Goal: Information Seeking & Learning: Learn about a topic

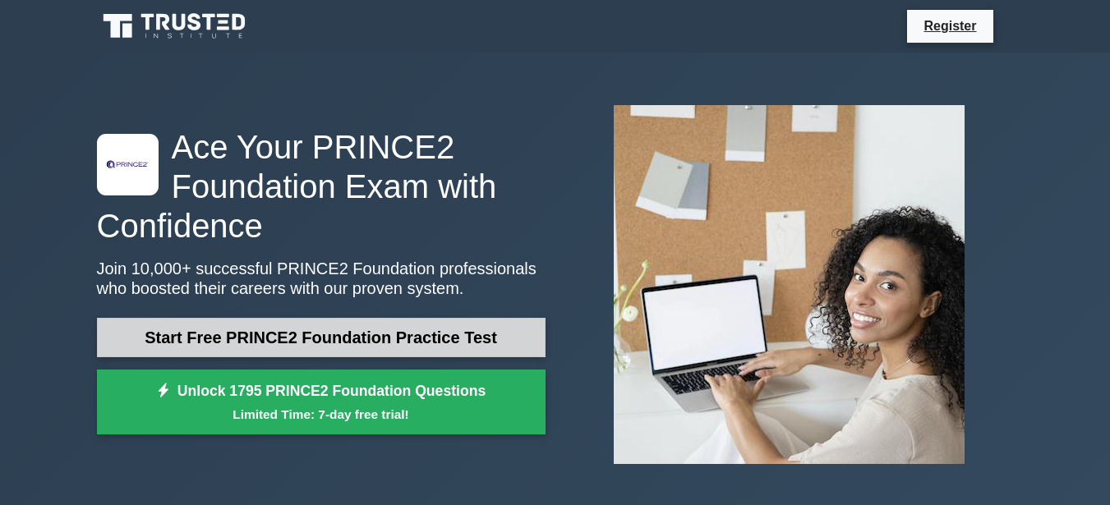
click at [365, 341] on link "Start Free PRINCE2 Foundation Practice Test" at bounding box center [321, 337] width 449 height 39
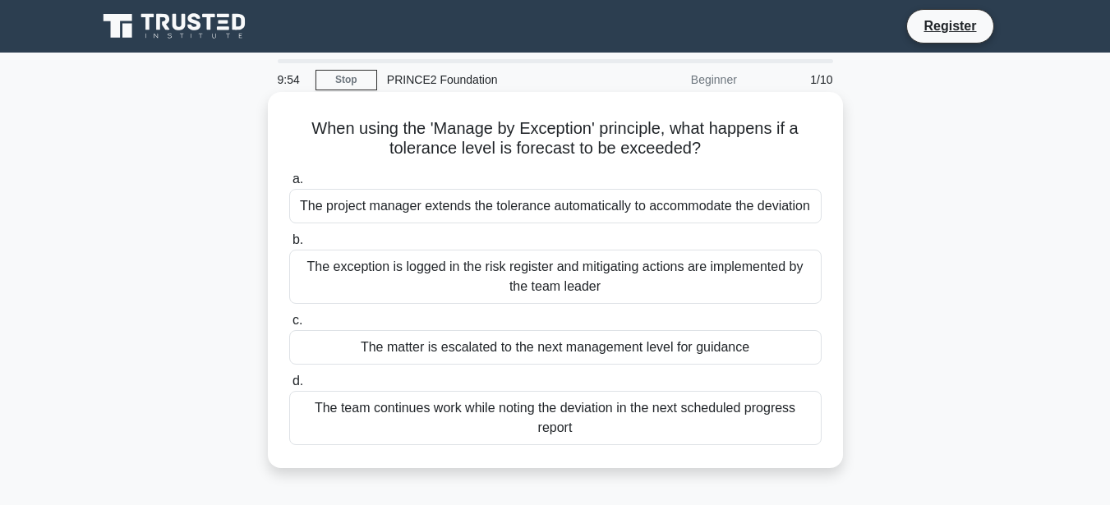
click at [449, 211] on div "The project manager extends the tolerance automatically to accommodate the devi…" at bounding box center [555, 206] width 532 height 35
click at [289, 185] on input "a. The project manager extends the tolerance automatically to accommodate the d…" at bounding box center [289, 179] width 0 height 11
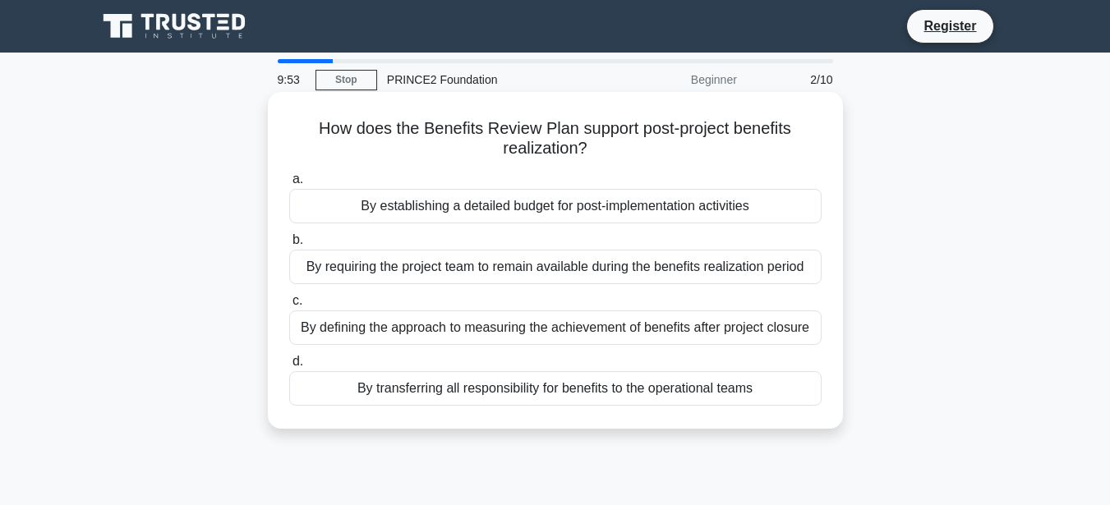
click at [453, 215] on div "By establishing a detailed budget for post-implementation activities" at bounding box center [555, 206] width 532 height 35
click at [289, 185] on input "a. By establishing a detailed budget for post-implementation activities" at bounding box center [289, 179] width 0 height 11
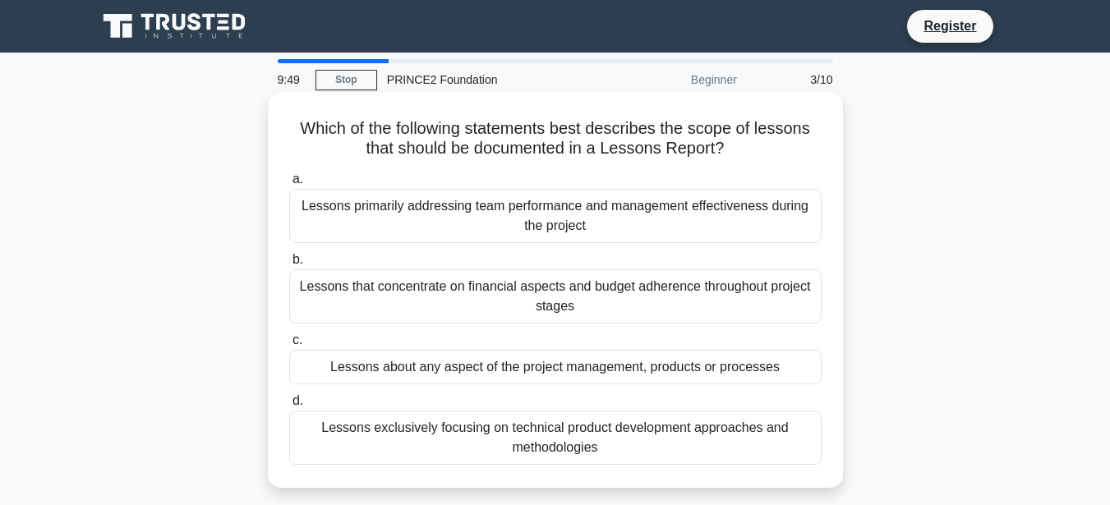
click at [458, 219] on div "Lessons primarily addressing team performance and management effectiveness duri…" at bounding box center [555, 216] width 532 height 54
click at [289, 185] on input "a. Lessons primarily addressing team performance and management effectiveness d…" at bounding box center [289, 179] width 0 height 11
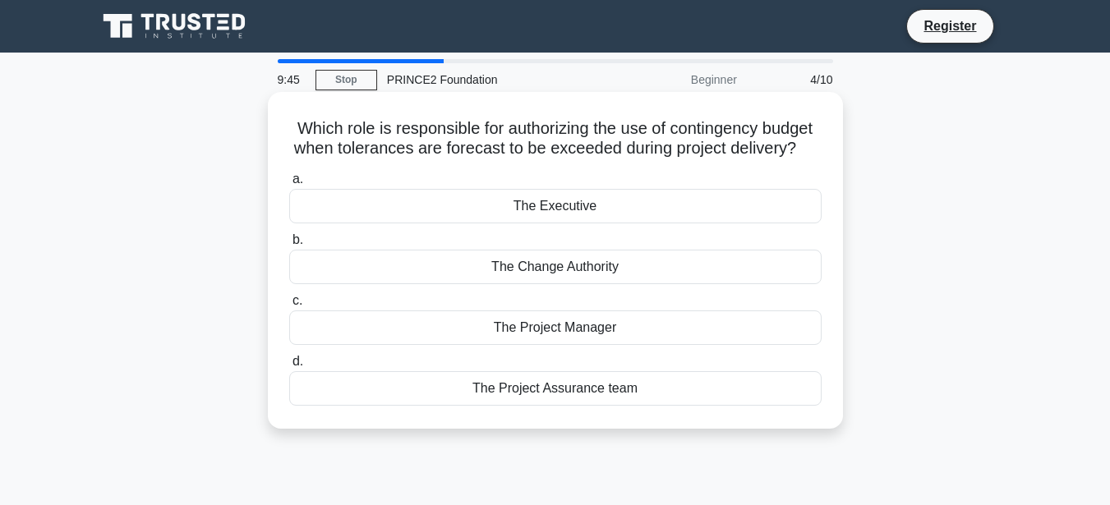
click at [550, 223] on div "The Executive" at bounding box center [555, 206] width 532 height 35
click at [402, 217] on div "The Executive" at bounding box center [555, 206] width 532 height 35
click at [289, 185] on input "a. The Executive" at bounding box center [289, 179] width 0 height 11
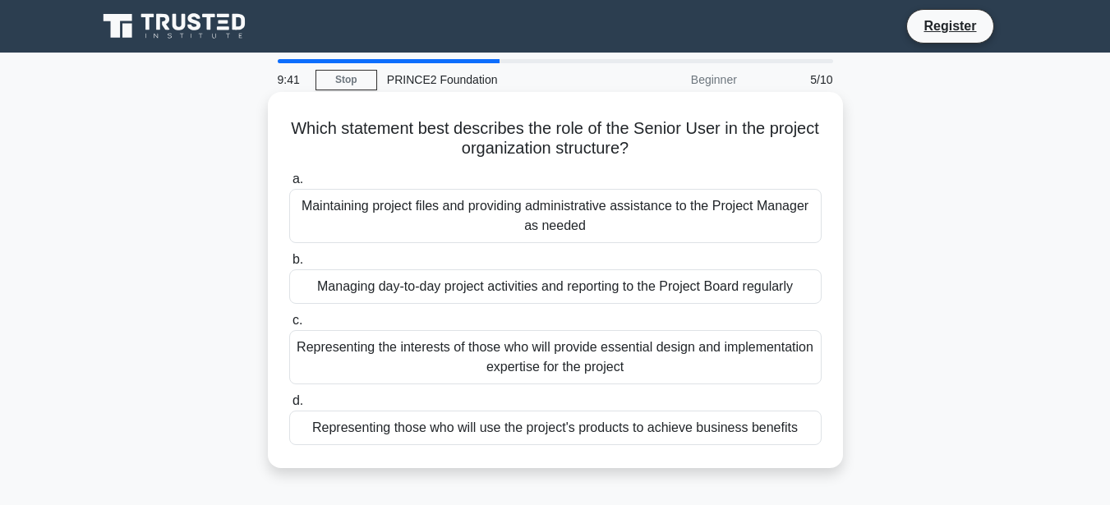
click at [423, 224] on div "Maintaining project files and providing administrative assistance to the Projec…" at bounding box center [555, 216] width 532 height 54
click at [289, 185] on input "a. Maintaining project files and providing administrative assistance to the Pro…" at bounding box center [289, 179] width 0 height 11
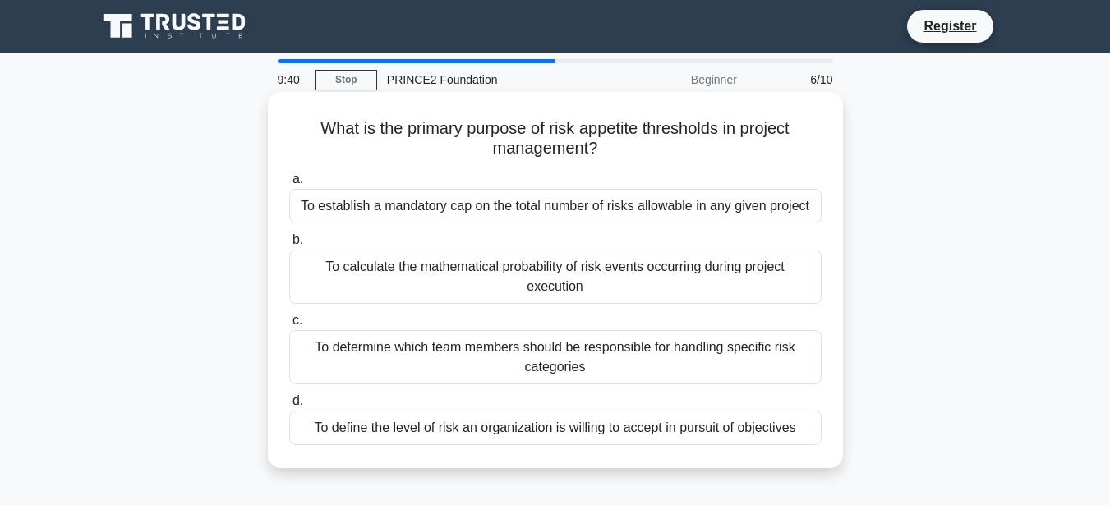
click at [428, 217] on div "To establish a mandatory cap on the total number of risks allowable in any give…" at bounding box center [555, 206] width 532 height 35
click at [289, 185] on input "a. To establish a mandatory cap on the total number of risks allowable in any g…" at bounding box center [289, 179] width 0 height 11
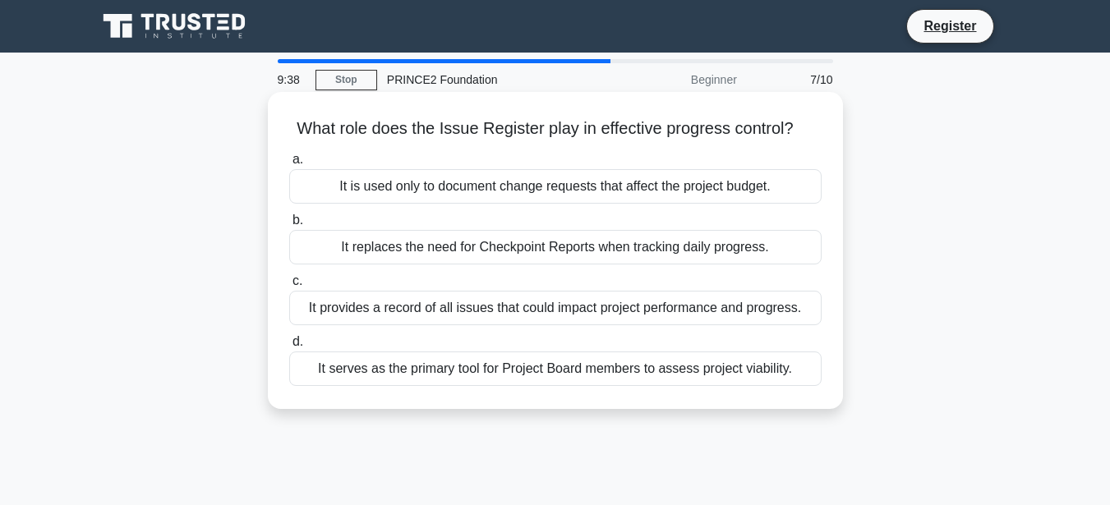
click at [439, 191] on div "It is used only to document change requests that affect the project budget." at bounding box center [555, 186] width 532 height 35
click at [289, 165] on input "a. It is used only to document change requests that affect the project budget." at bounding box center [289, 159] width 0 height 11
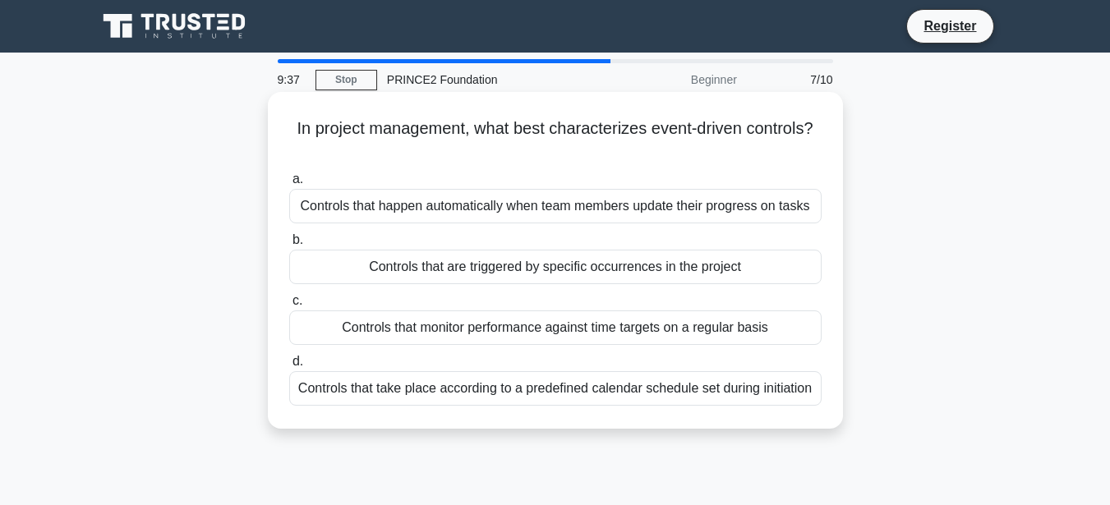
click at [451, 209] on div "Controls that happen automatically when team members update their progress on t…" at bounding box center [555, 206] width 532 height 35
click at [289, 185] on input "a. Controls that happen automatically when team members update their progress o…" at bounding box center [289, 179] width 0 height 11
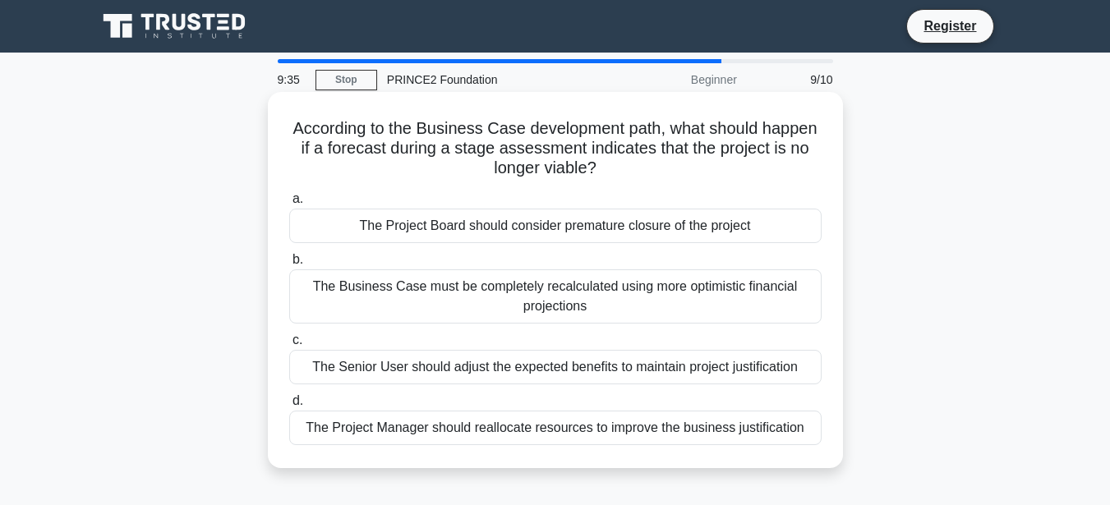
click at [462, 227] on div "The Project Board should consider premature closure of the project" at bounding box center [555, 226] width 532 height 35
click at [289, 205] on input "a. The Project Board should consider premature closure of the project" at bounding box center [289, 199] width 0 height 11
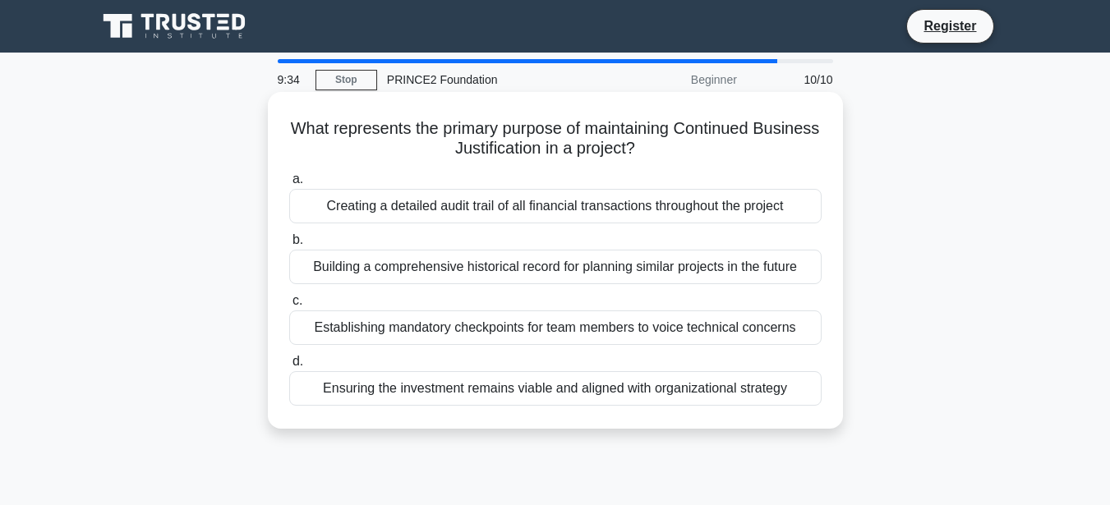
click at [474, 214] on div "Creating a detailed audit trail of all financial transactions throughout the pr…" at bounding box center [555, 206] width 532 height 35
click at [289, 185] on input "a. Creating a detailed audit trail of all financial transactions throughout the…" at bounding box center [289, 179] width 0 height 11
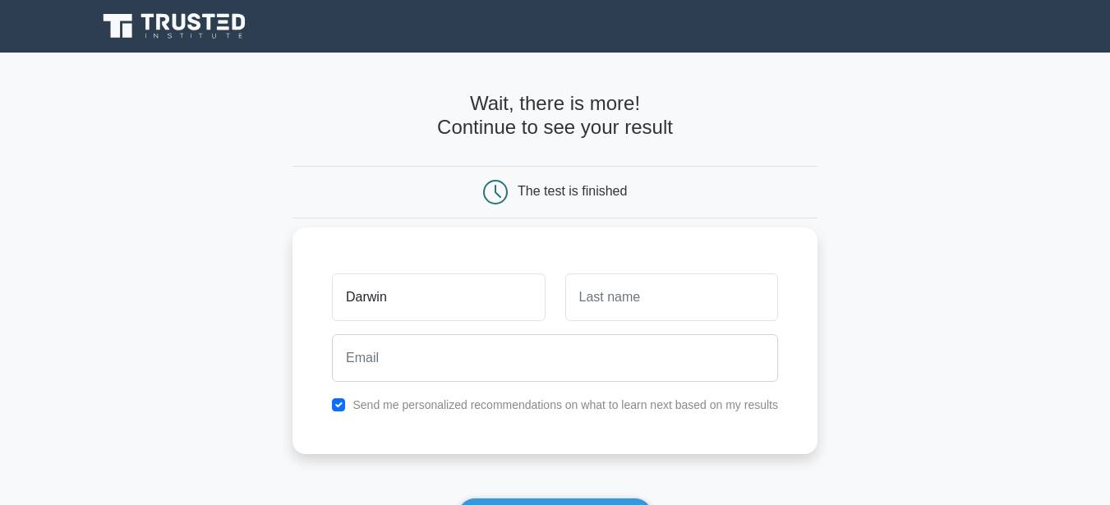
type input "Darwin"
click at [655, 299] on input "text" at bounding box center [671, 298] width 213 height 48
type input "Mano"
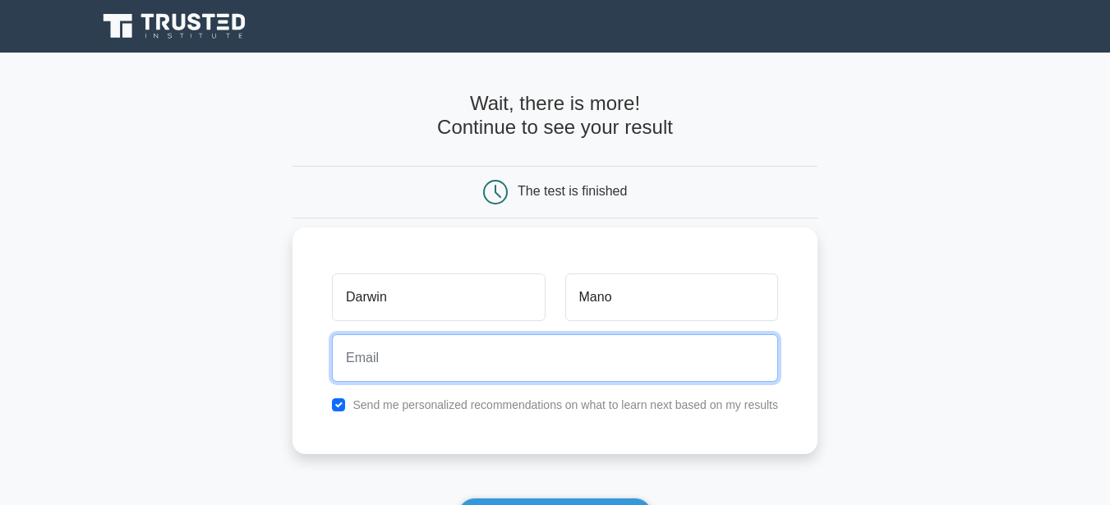
click at [494, 374] on input "email" at bounding box center [555, 358] width 446 height 48
type input "[EMAIL_ADDRESS][DOMAIN_NAME]"
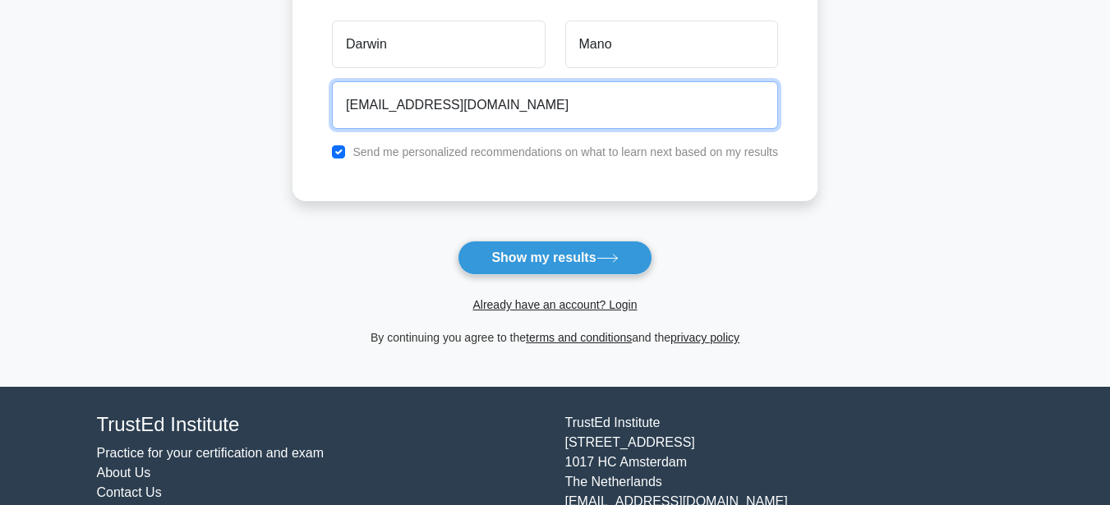
scroll to position [321, 0]
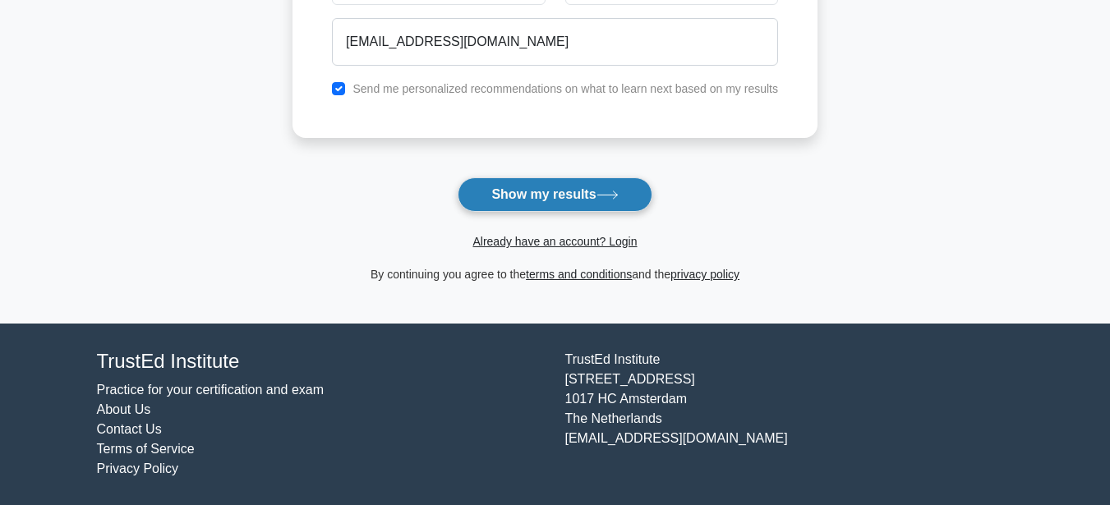
click at [563, 197] on button "Show my results" at bounding box center [555, 194] width 194 height 35
